Goal: Transaction & Acquisition: Purchase product/service

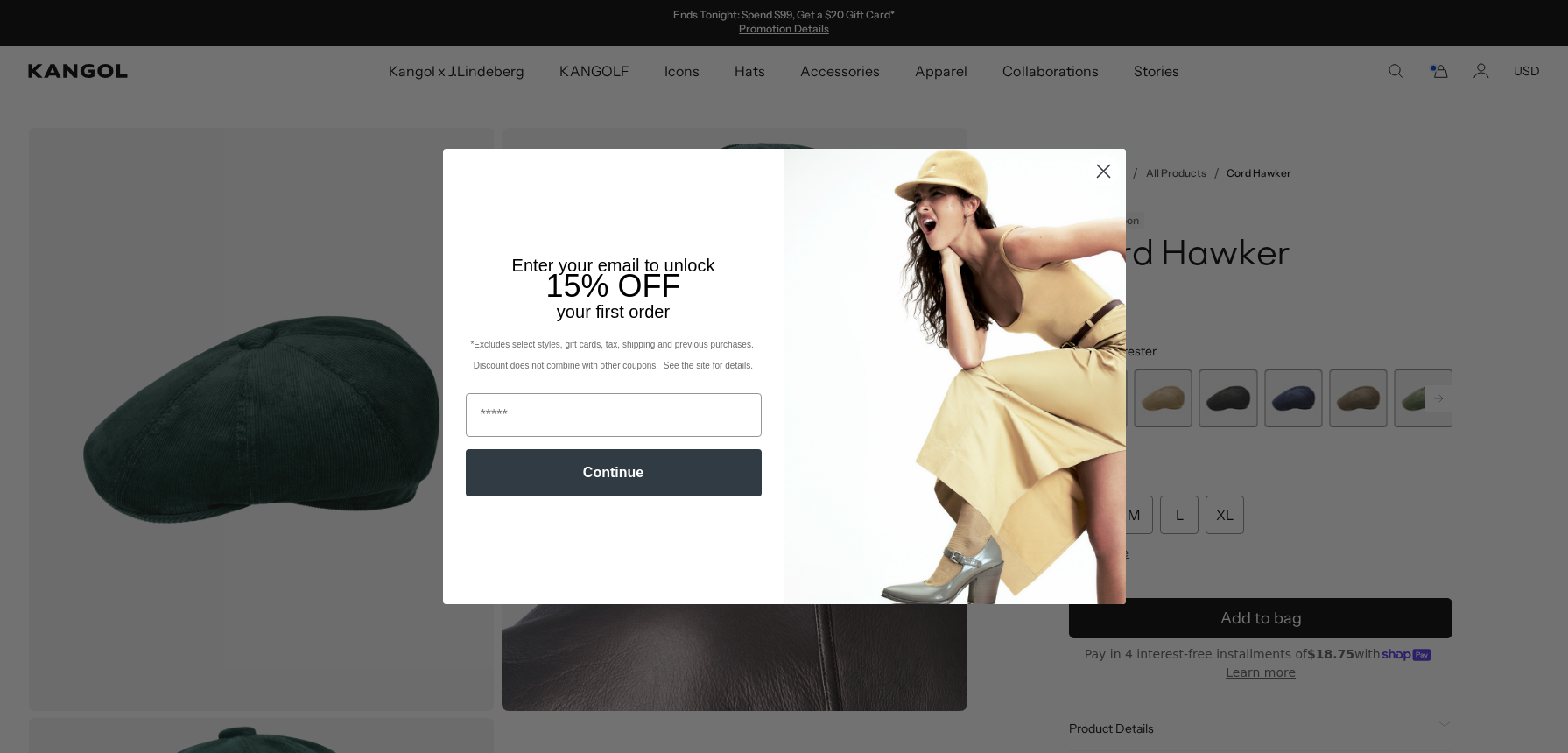
click at [1110, 178] on circle "Close dialog" at bounding box center [1102, 171] width 29 height 29
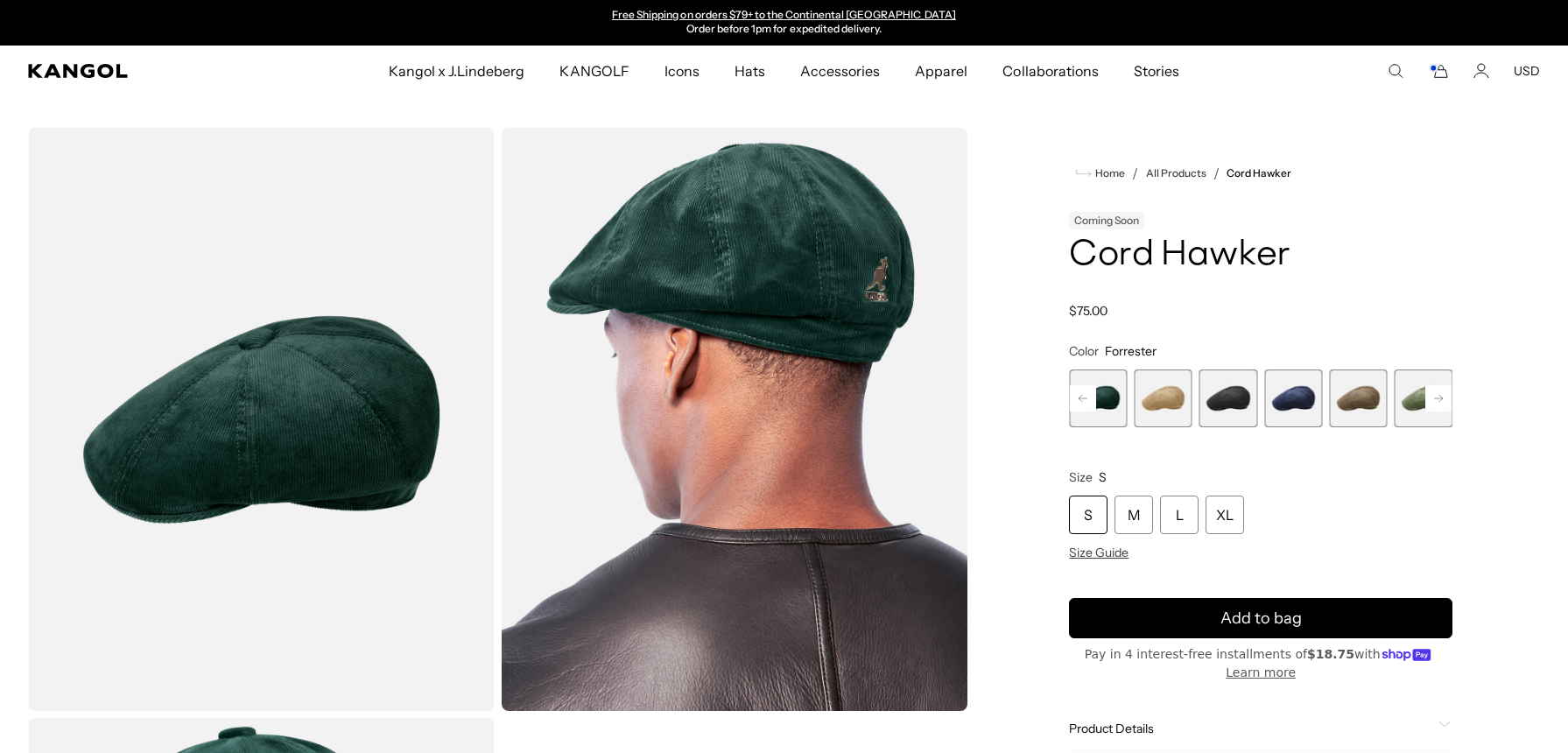
scroll to position [12, 0]
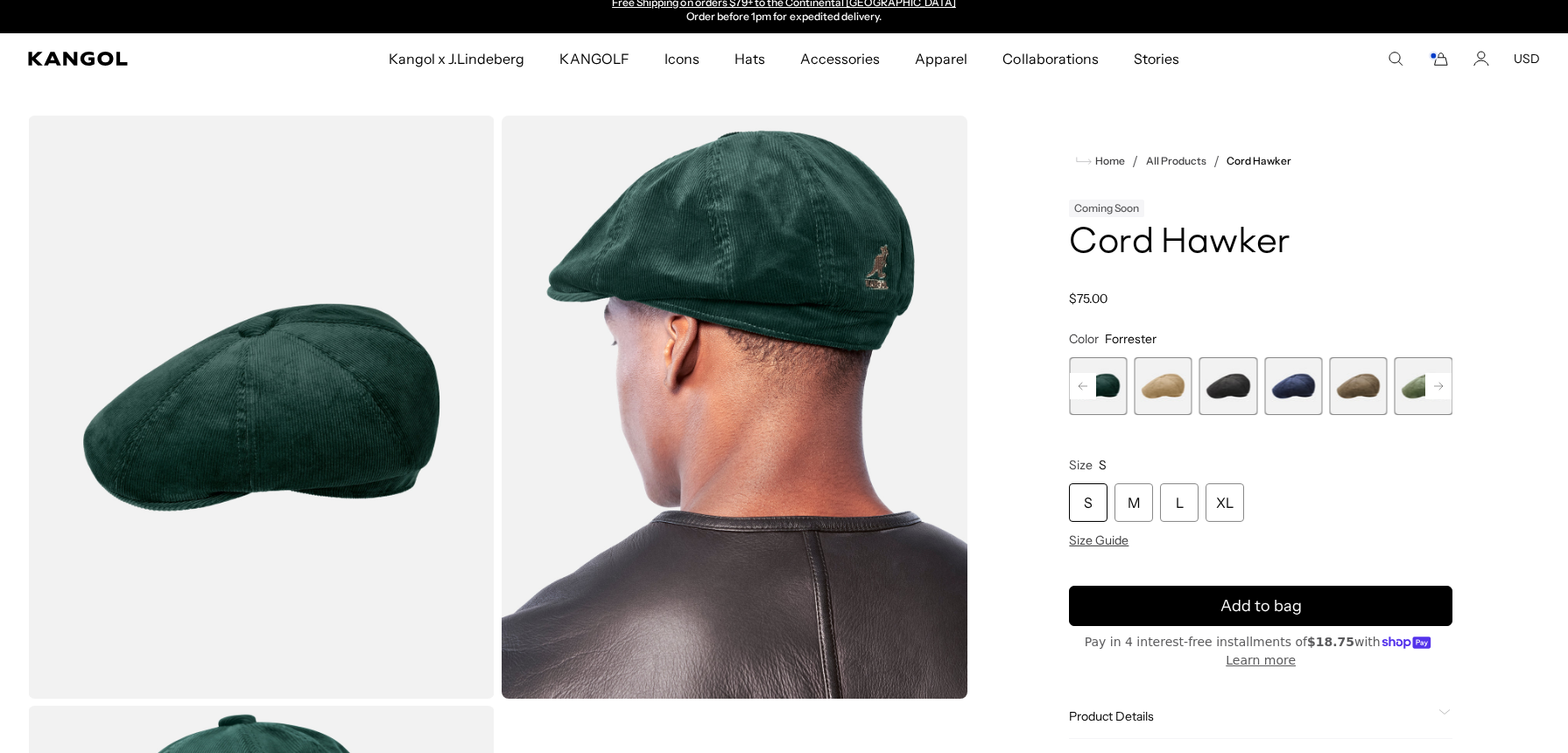
click at [1161, 396] on span "4 of 9" at bounding box center [1163, 386] width 57 height 57
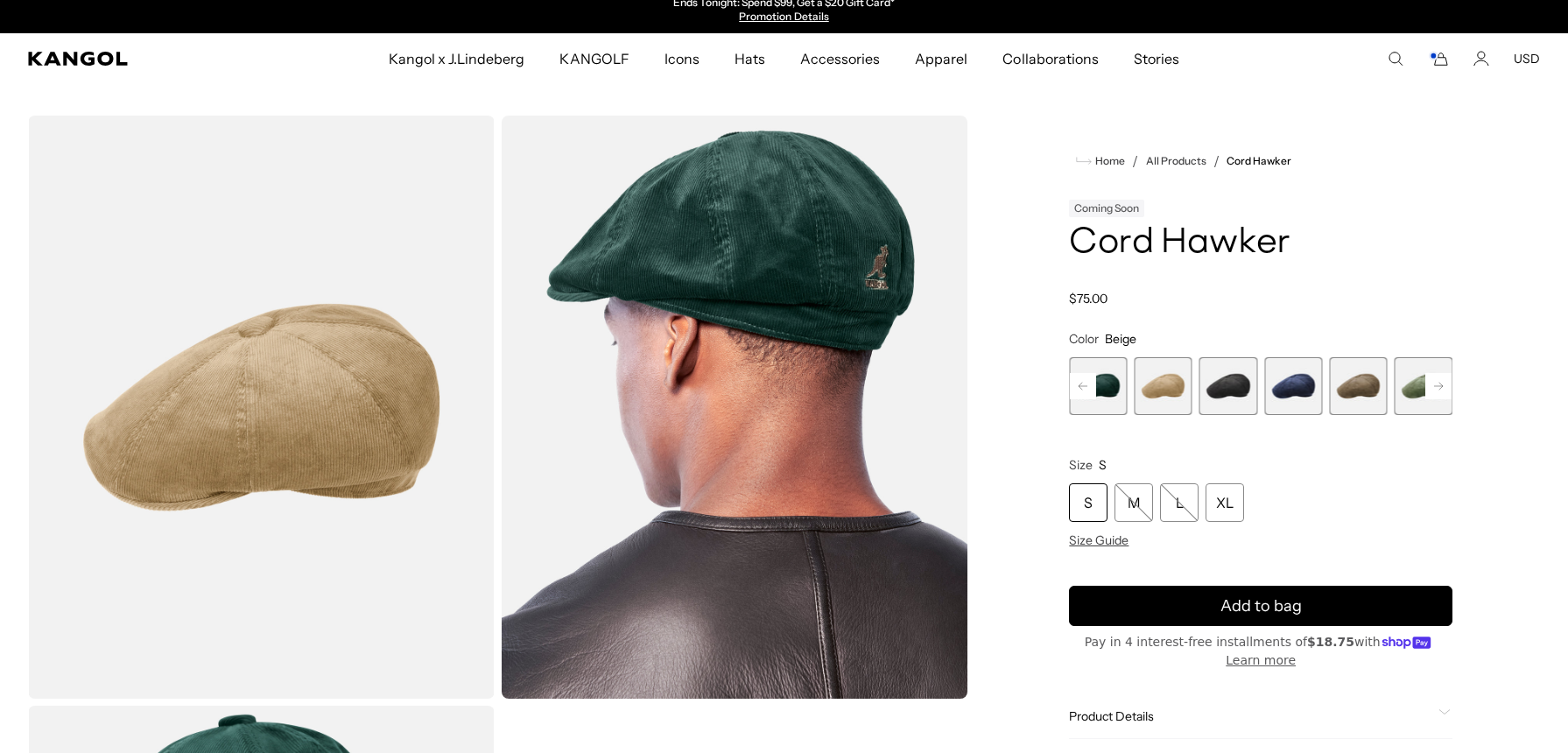
click at [1250, 400] on span "5 of 9" at bounding box center [1227, 386] width 57 height 57
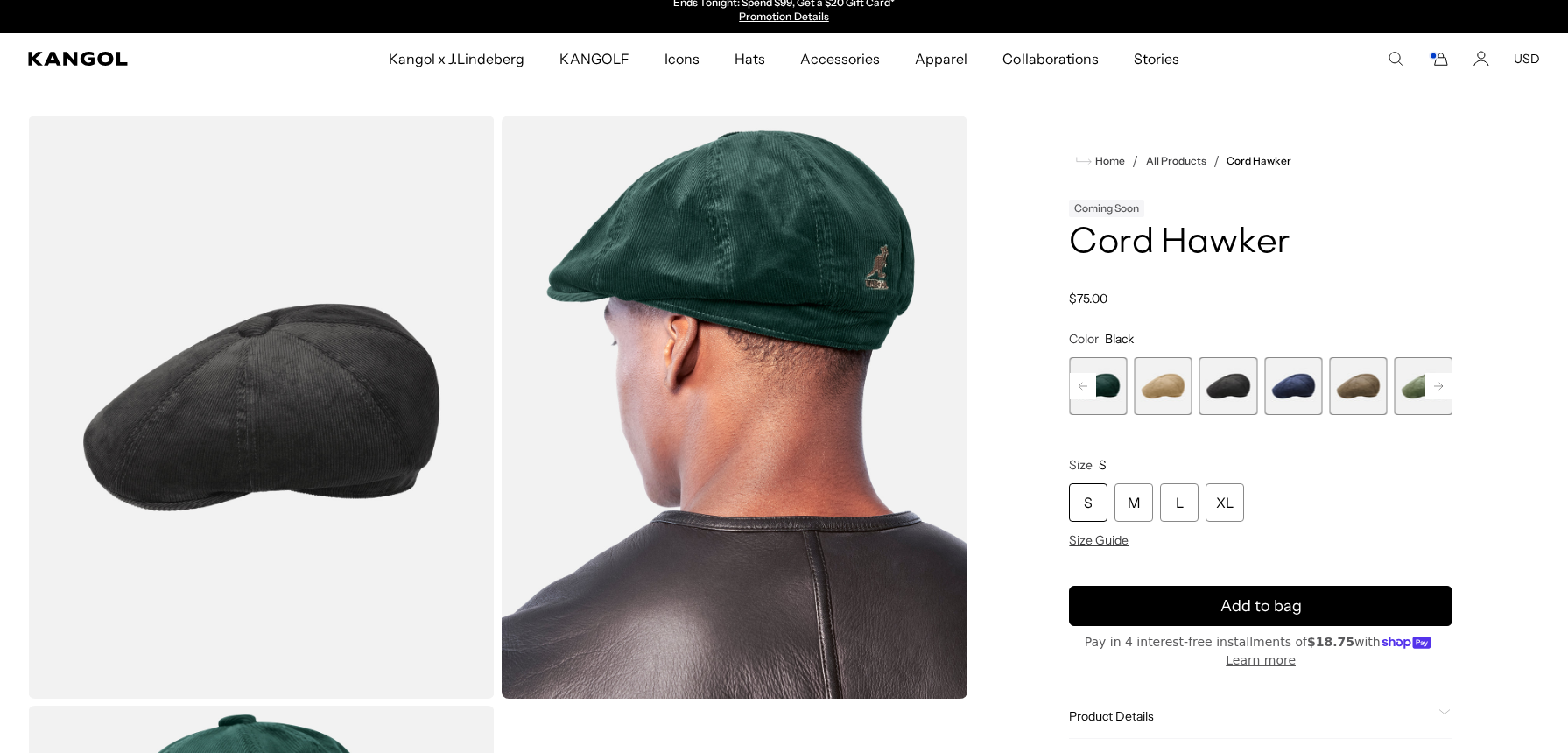
click at [1286, 397] on span "6 of 9" at bounding box center [1293, 386] width 57 height 57
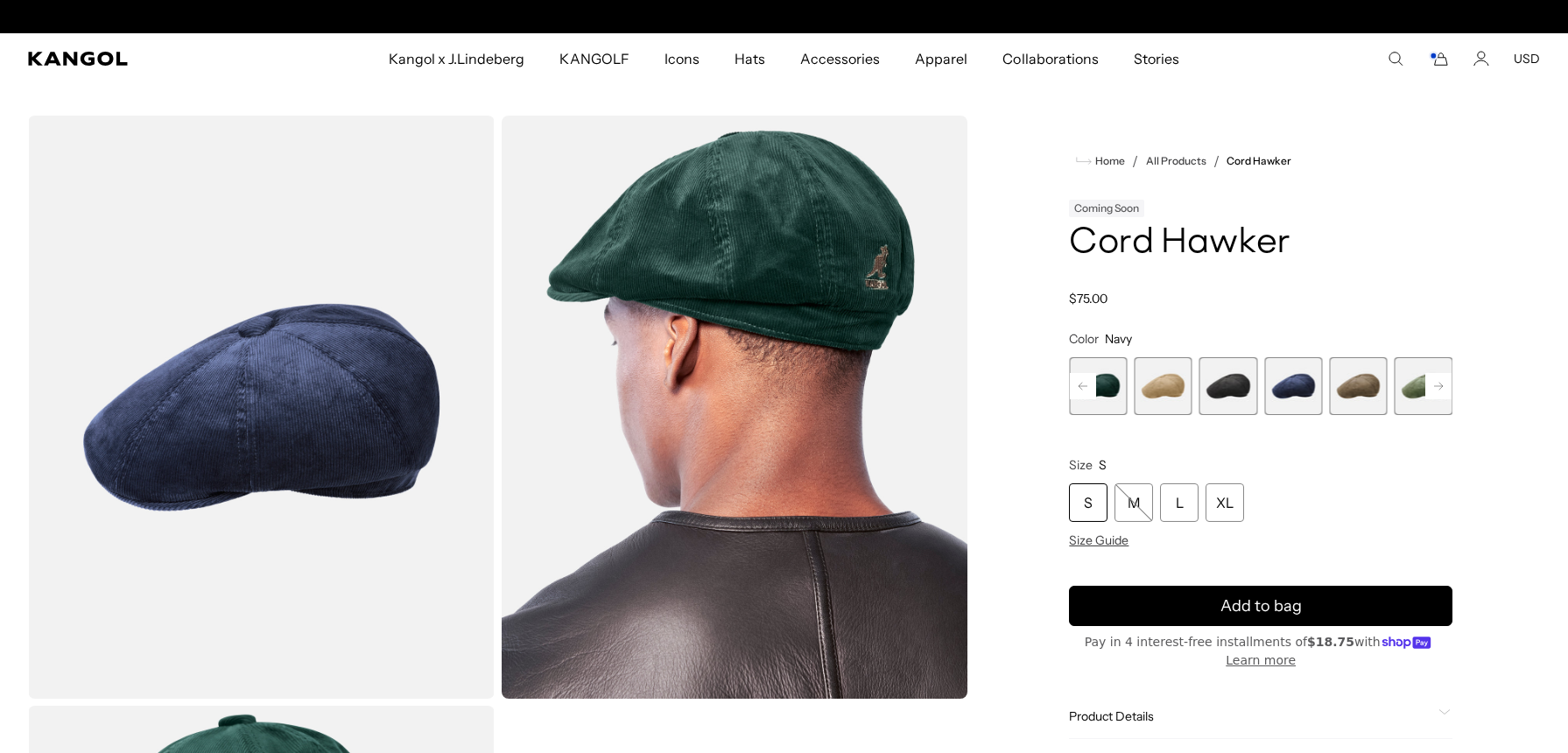
scroll to position [0, 361]
click at [1442, 387] on icon at bounding box center [1439, 387] width 9 height 7
click at [1410, 390] on span "9 of 9" at bounding box center [1423, 386] width 57 height 57
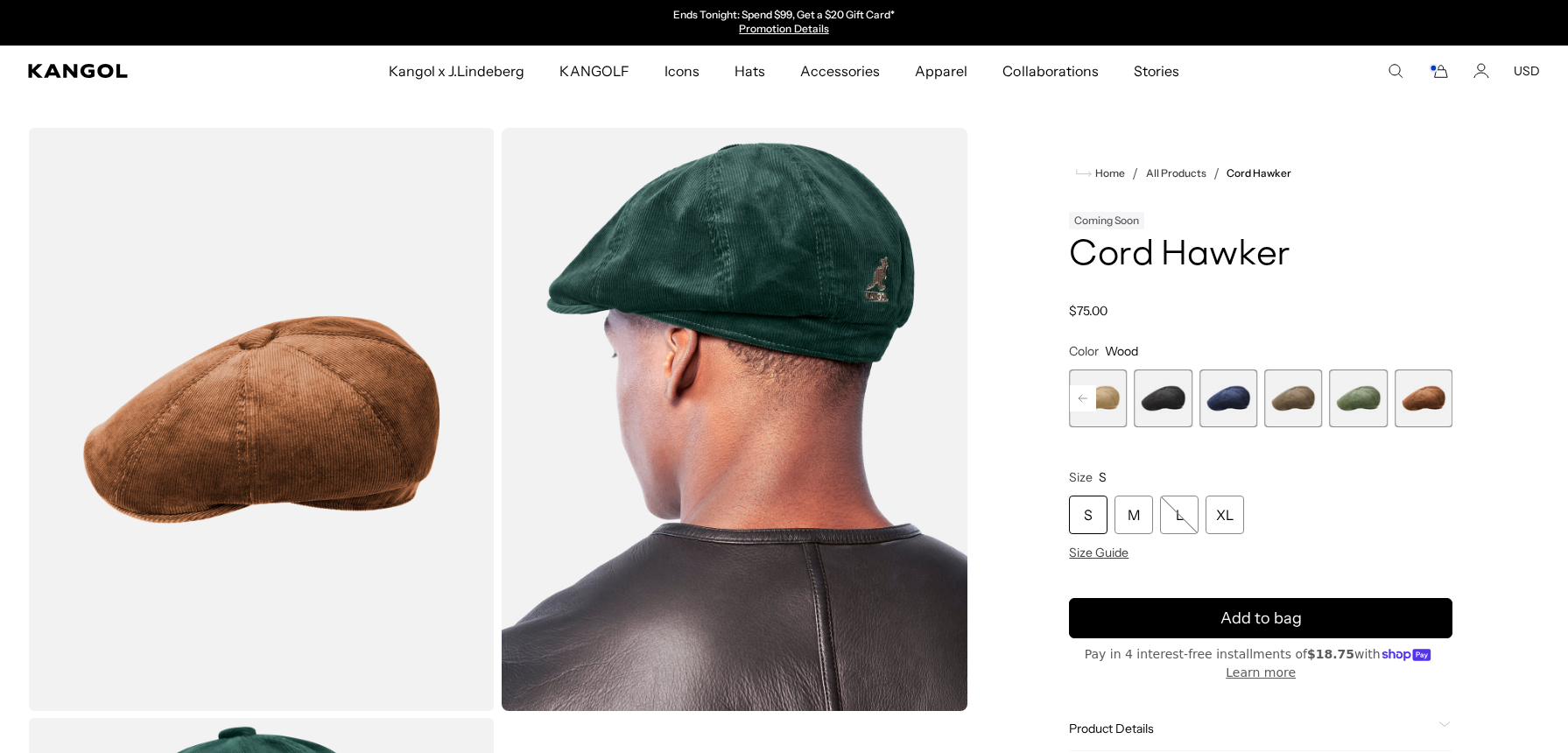
click at [400, 480] on img "Gallery Viewer" at bounding box center [261, 419] width 466 height 583
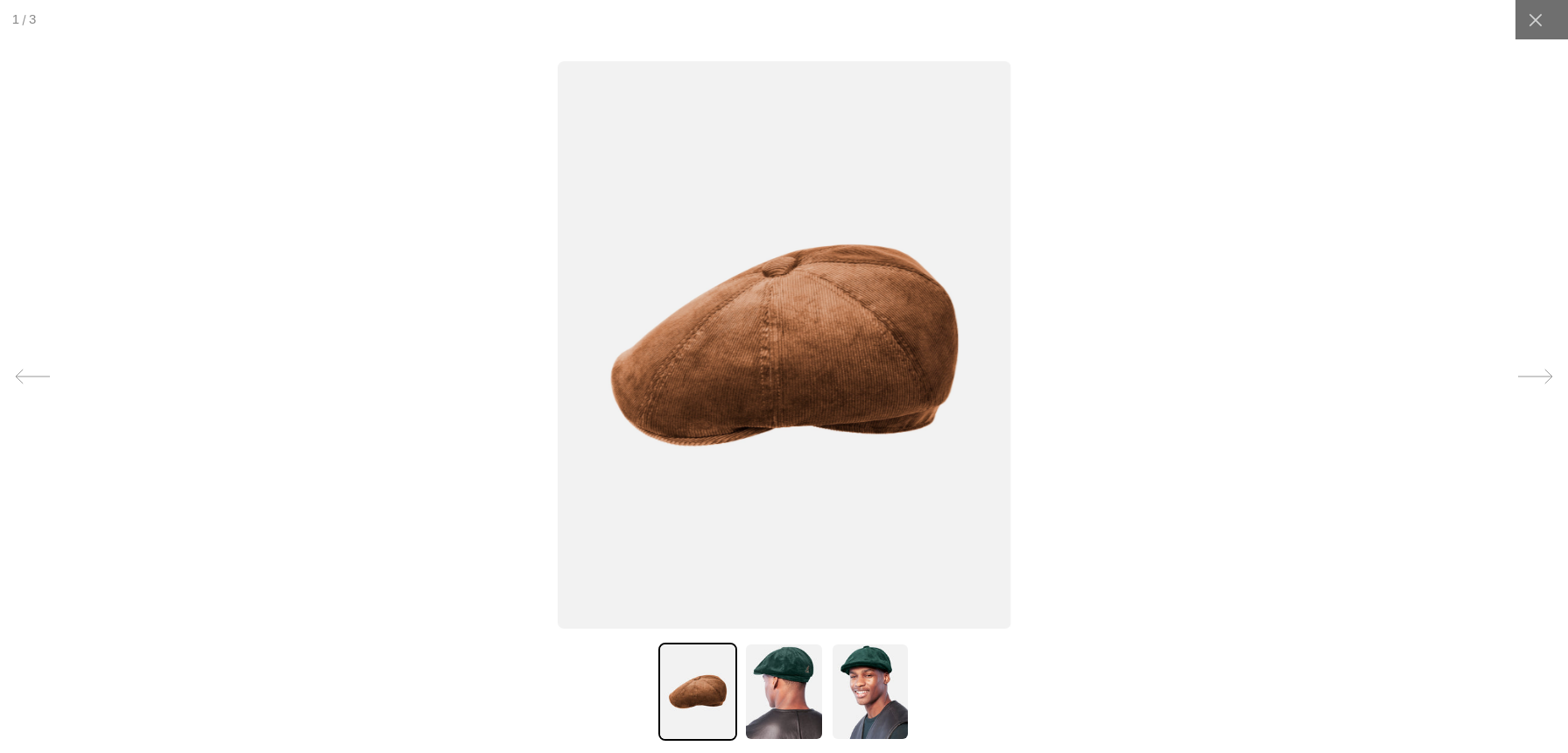
click at [38, 376] on icon at bounding box center [32, 376] width 35 height 35
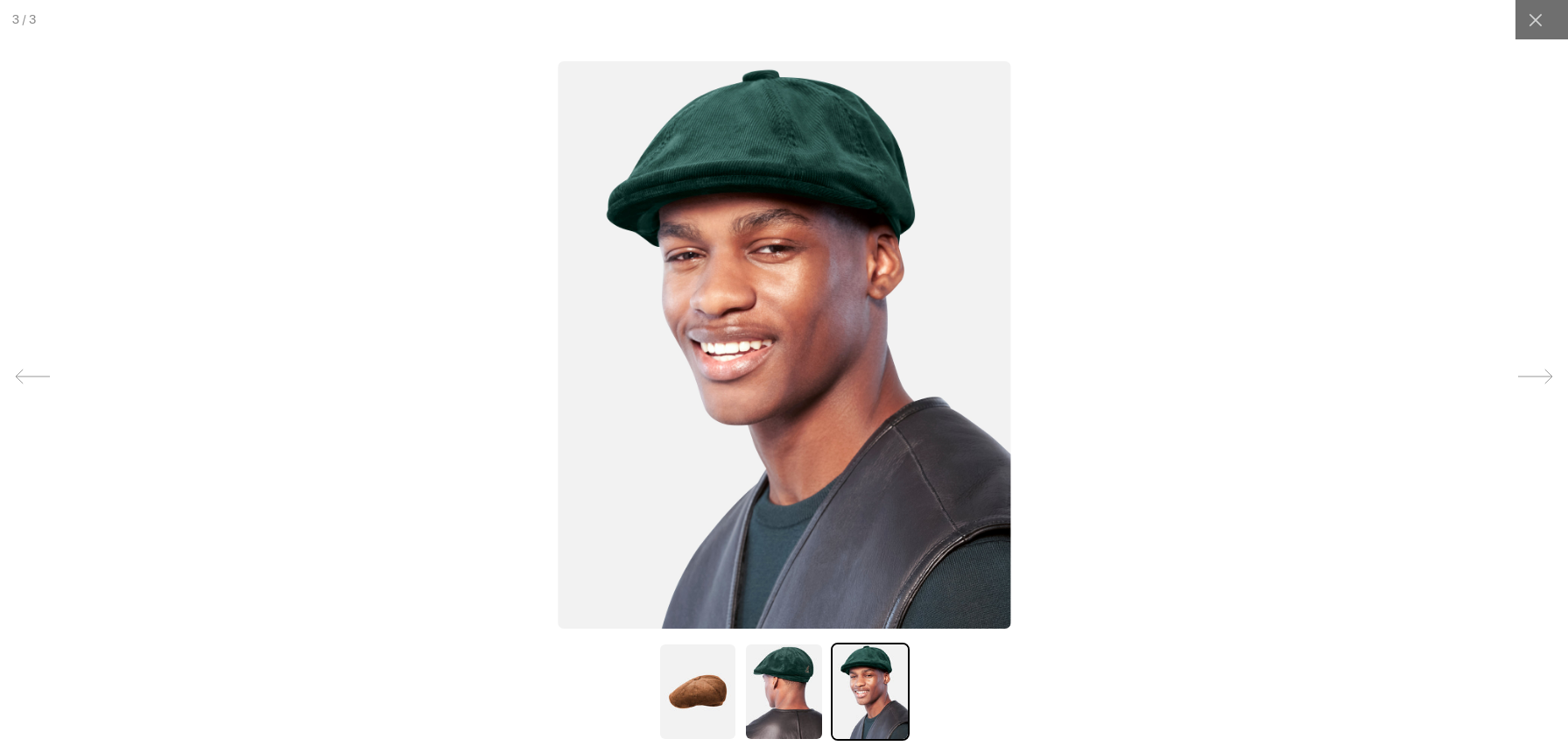
scroll to position [0, 361]
click at [38, 376] on icon at bounding box center [32, 376] width 34 height 14
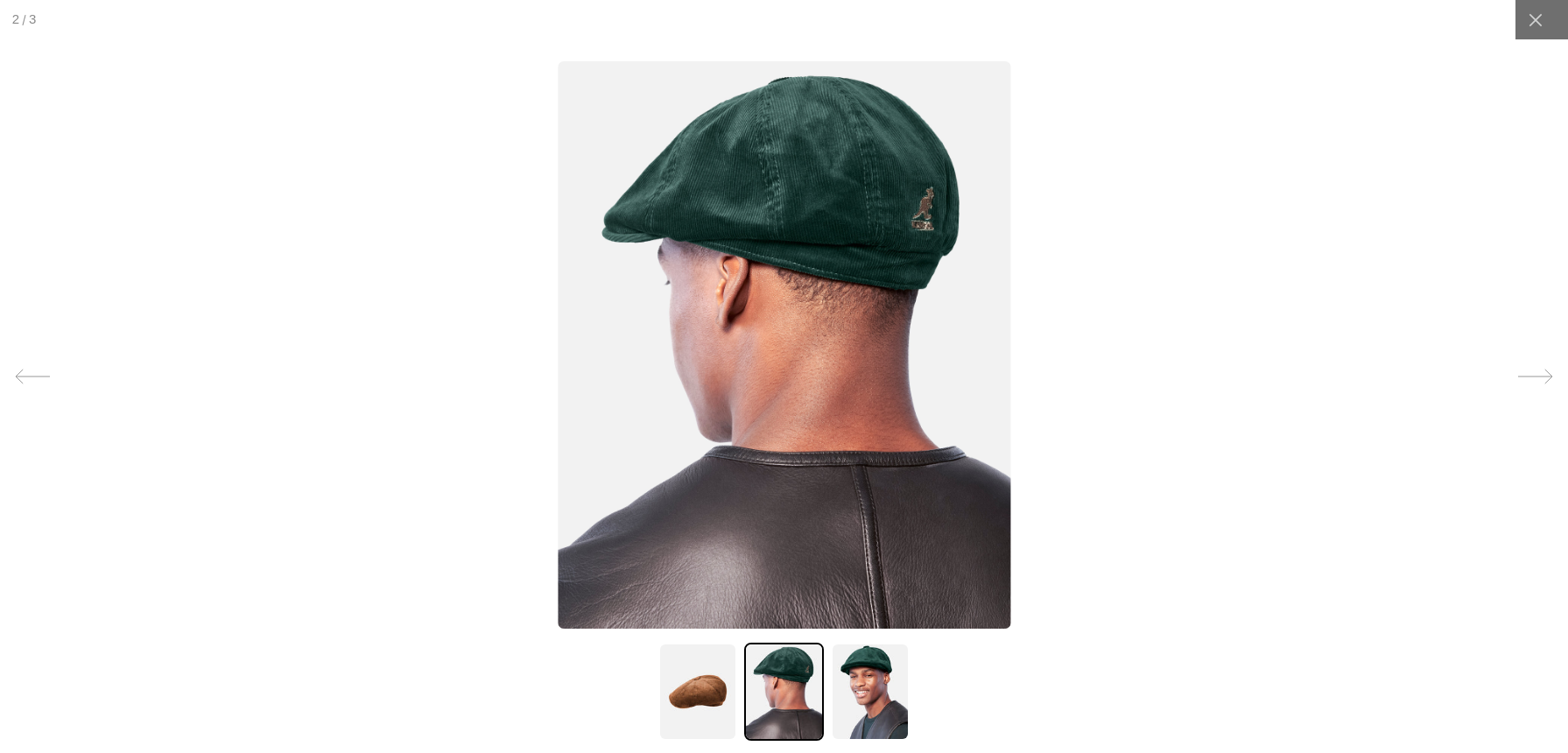
scroll to position [0, 0]
